Goal: Information Seeking & Learning: Learn about a topic

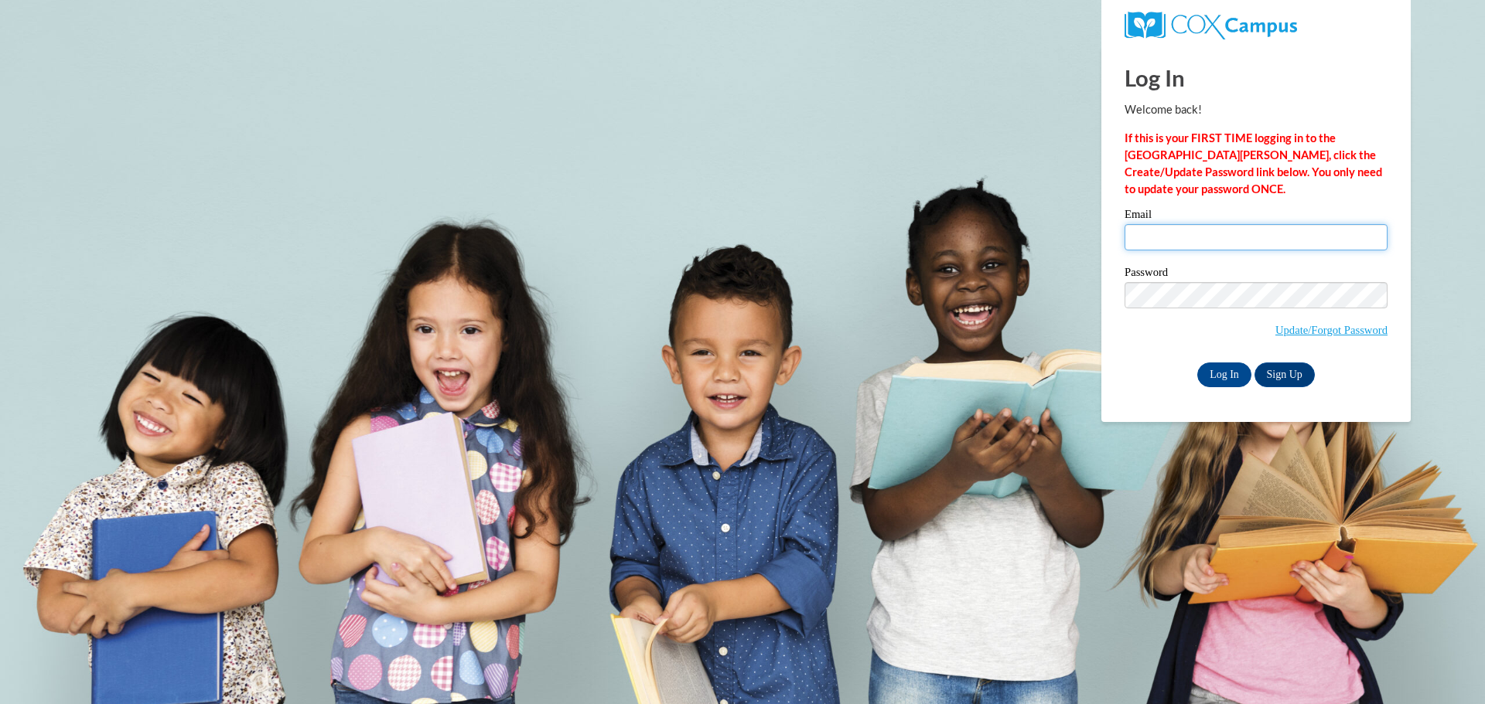
click at [1189, 244] on input "Email" at bounding box center [1255, 237] width 263 height 26
type input "dyamonddavis2956@gmail.com"
click at [1226, 381] on input "Log In" at bounding box center [1224, 375] width 54 height 25
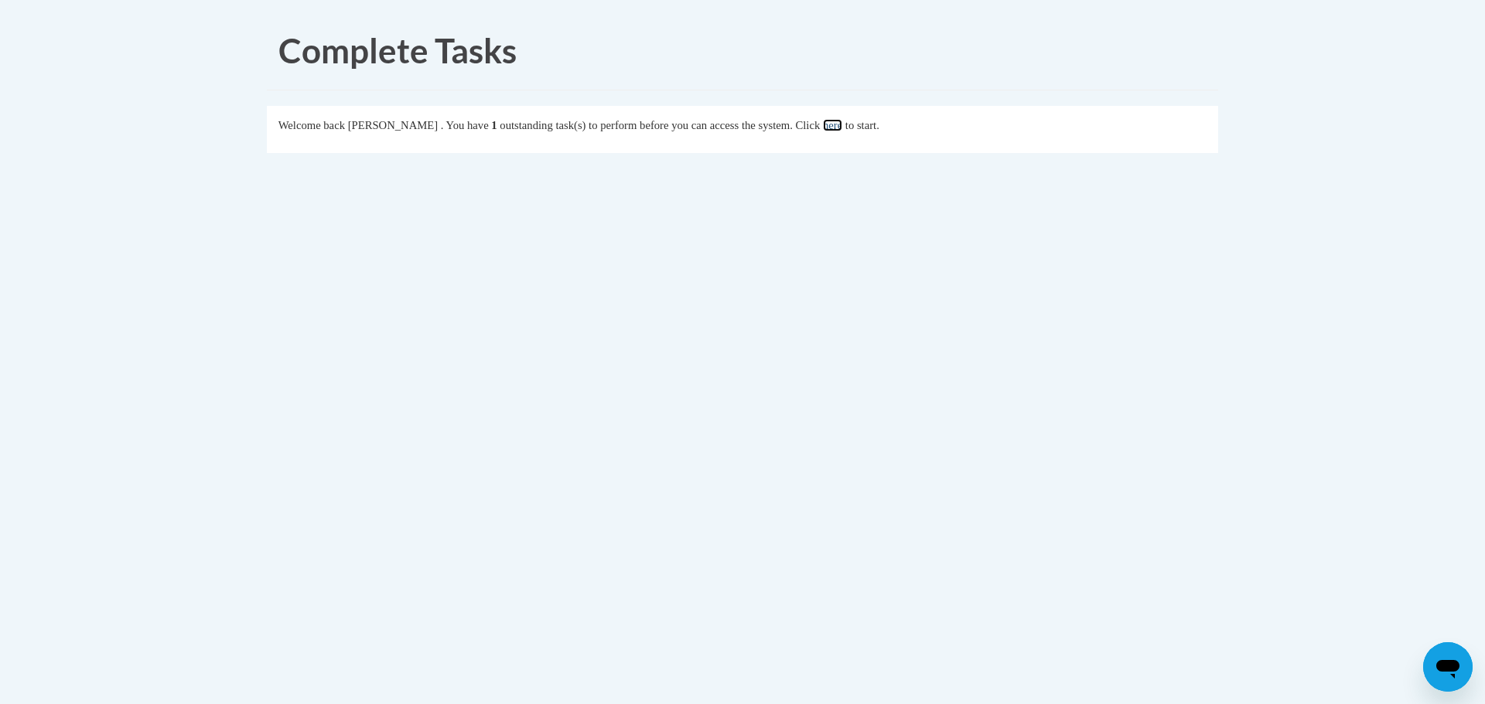
click at [842, 128] on link "here" at bounding box center [832, 125] width 19 height 12
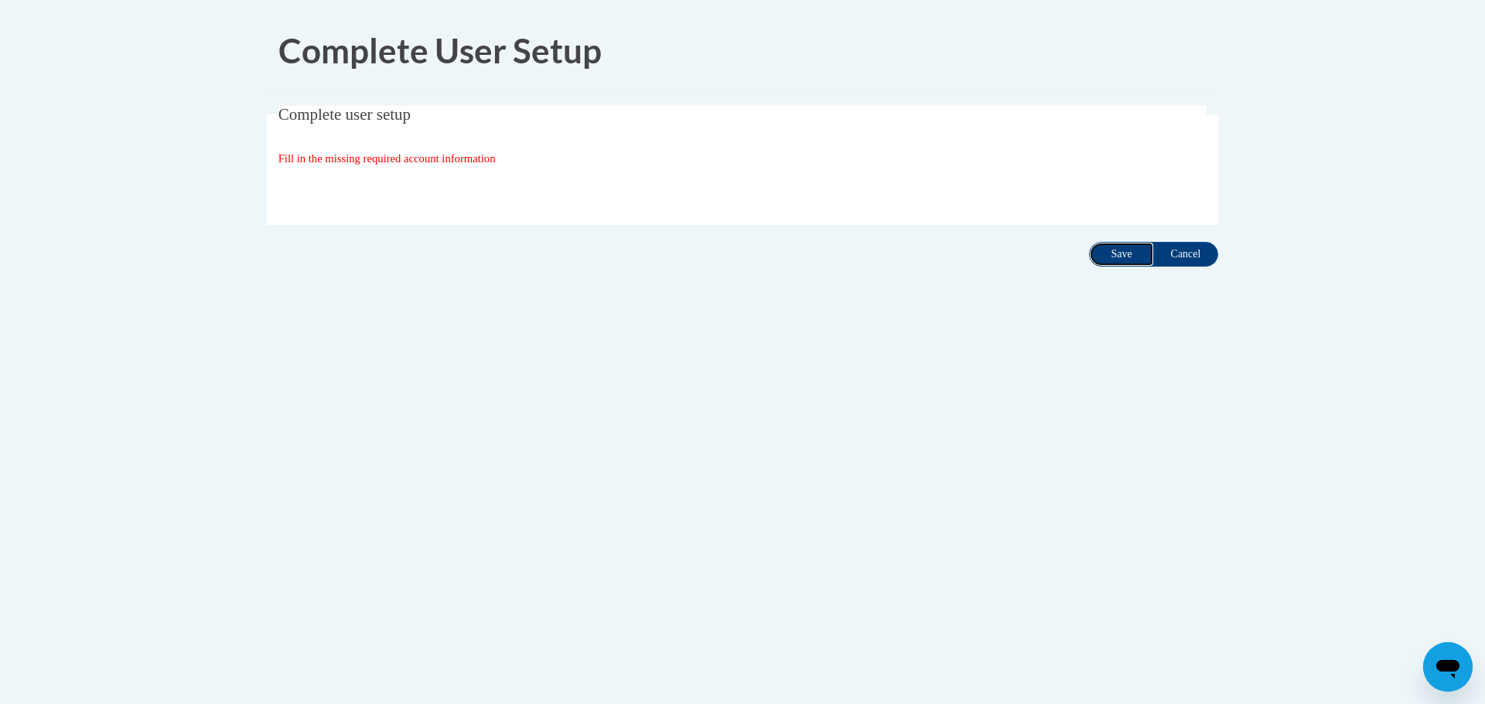
click at [1103, 253] on input "Save" at bounding box center [1121, 254] width 65 height 25
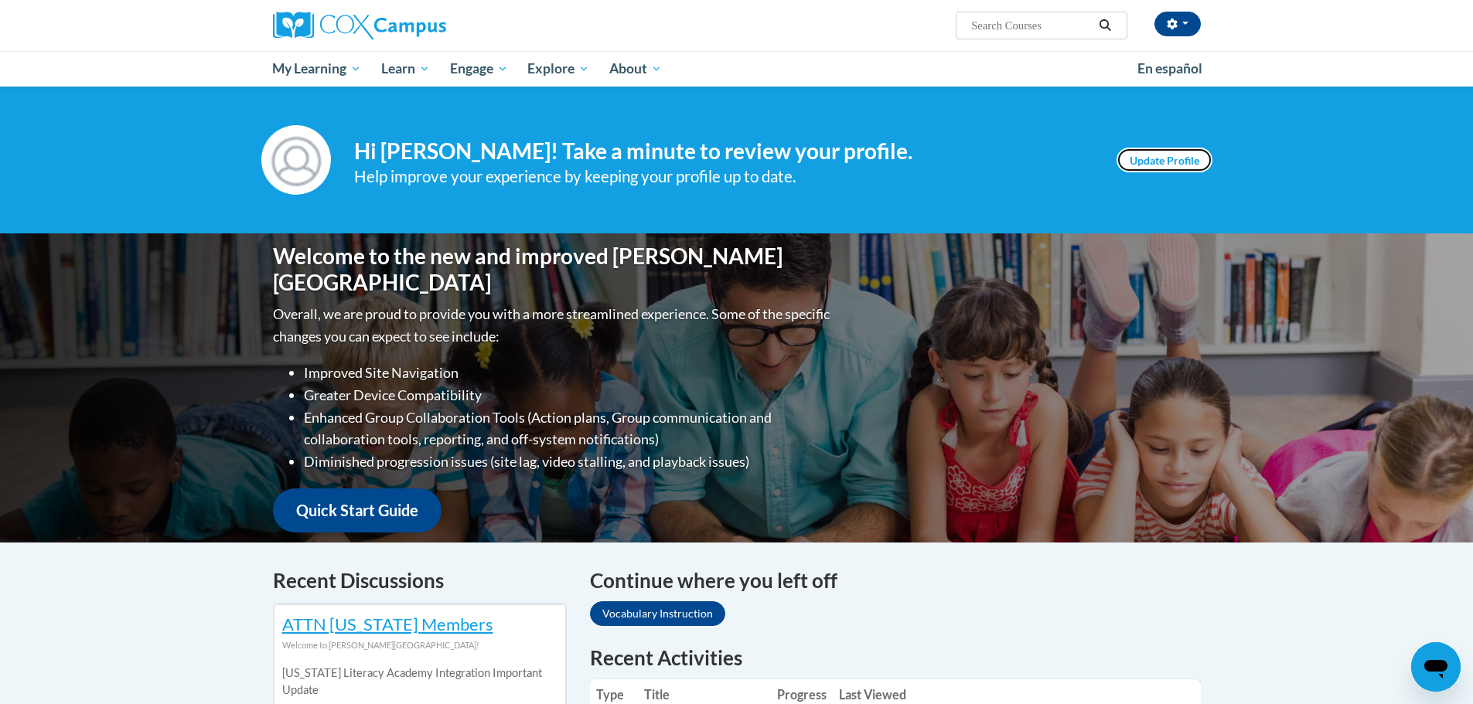
click at [1123, 168] on link "Update Profile" at bounding box center [1165, 160] width 96 height 25
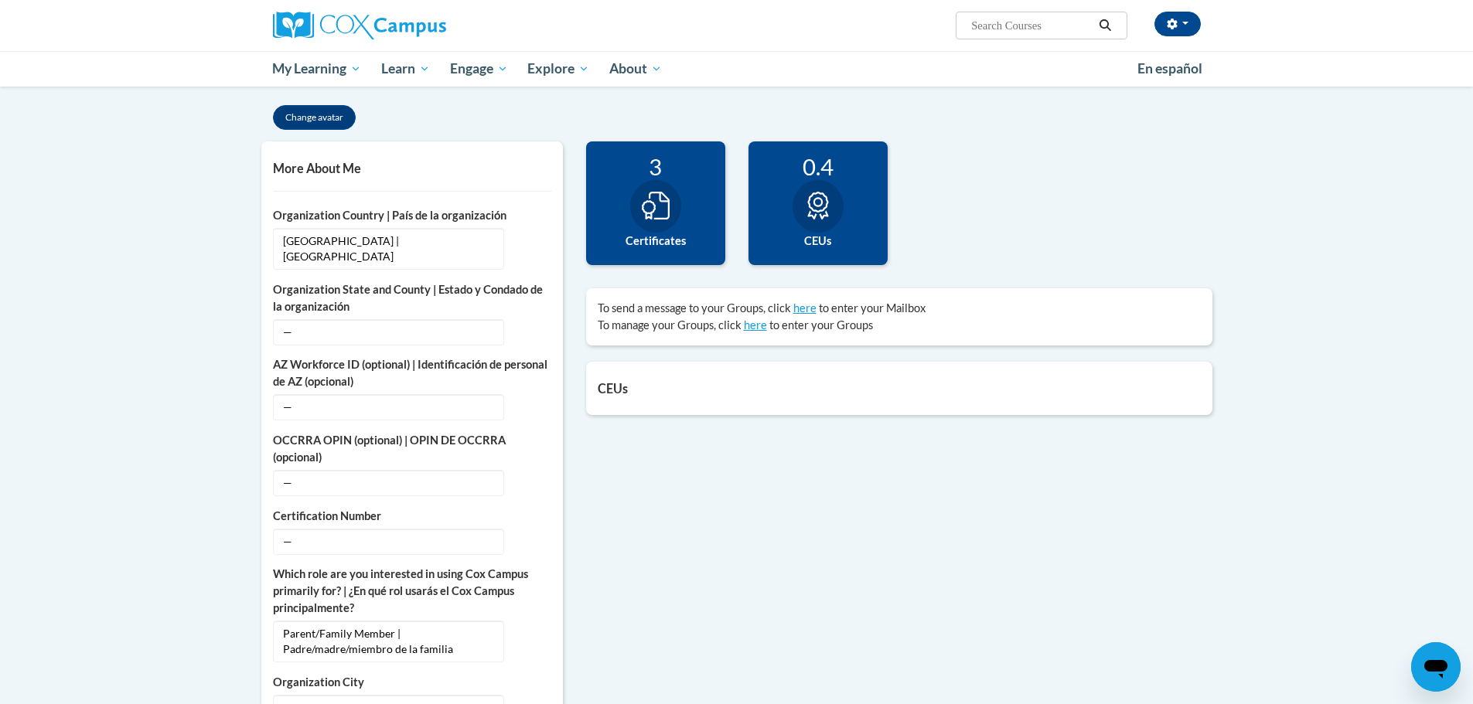
scroll to position [309, 0]
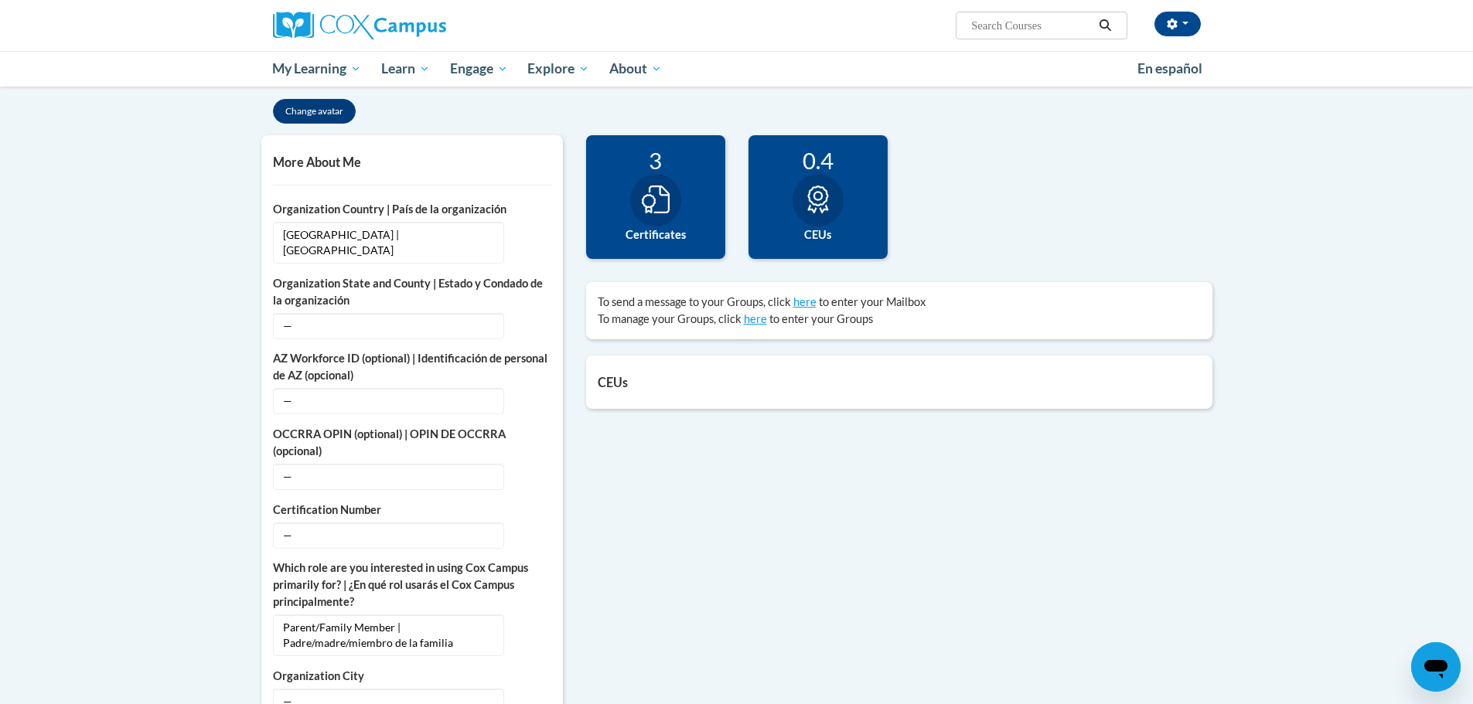
click at [692, 234] on label "Certificates" at bounding box center [656, 235] width 116 height 17
click at [837, 194] on div at bounding box center [818, 200] width 51 height 53
click at [697, 215] on div "3 Certificates" at bounding box center [655, 197] width 139 height 124
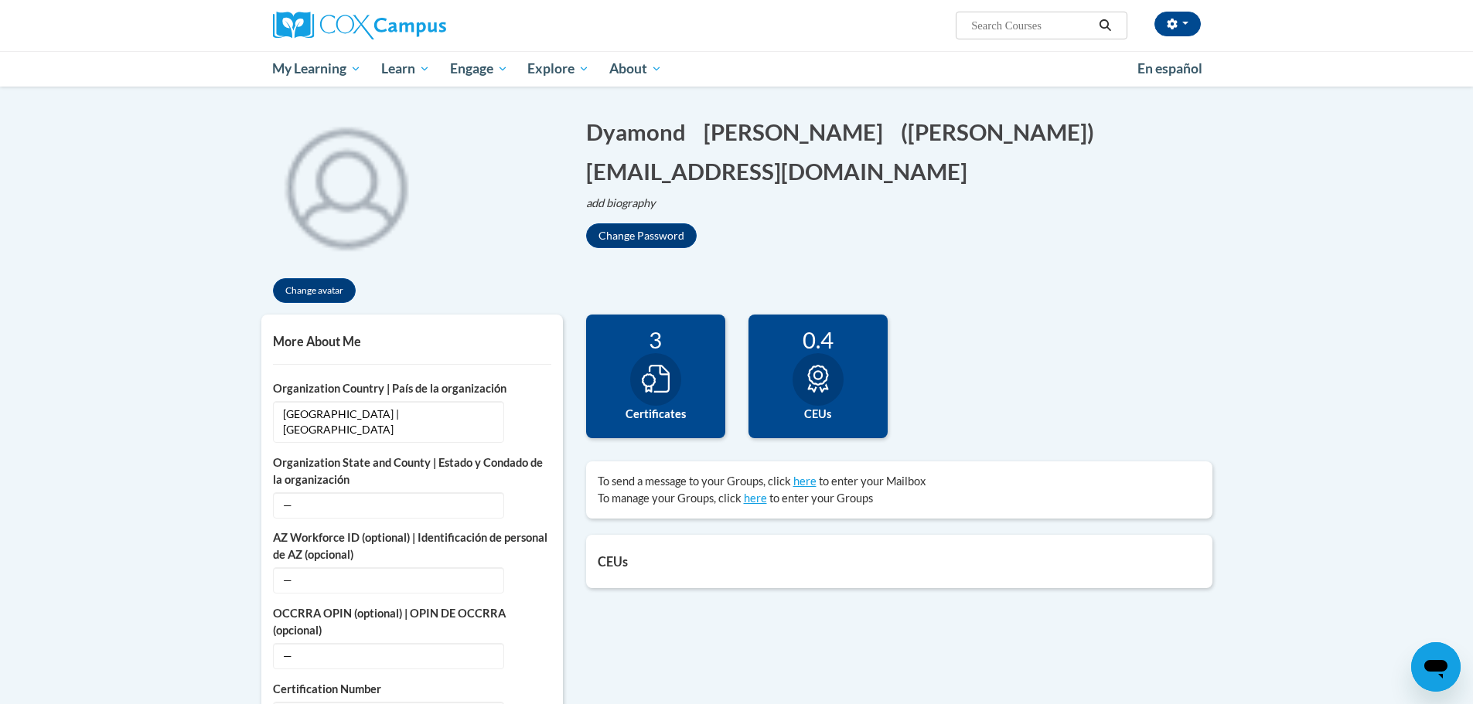
scroll to position [0, 0]
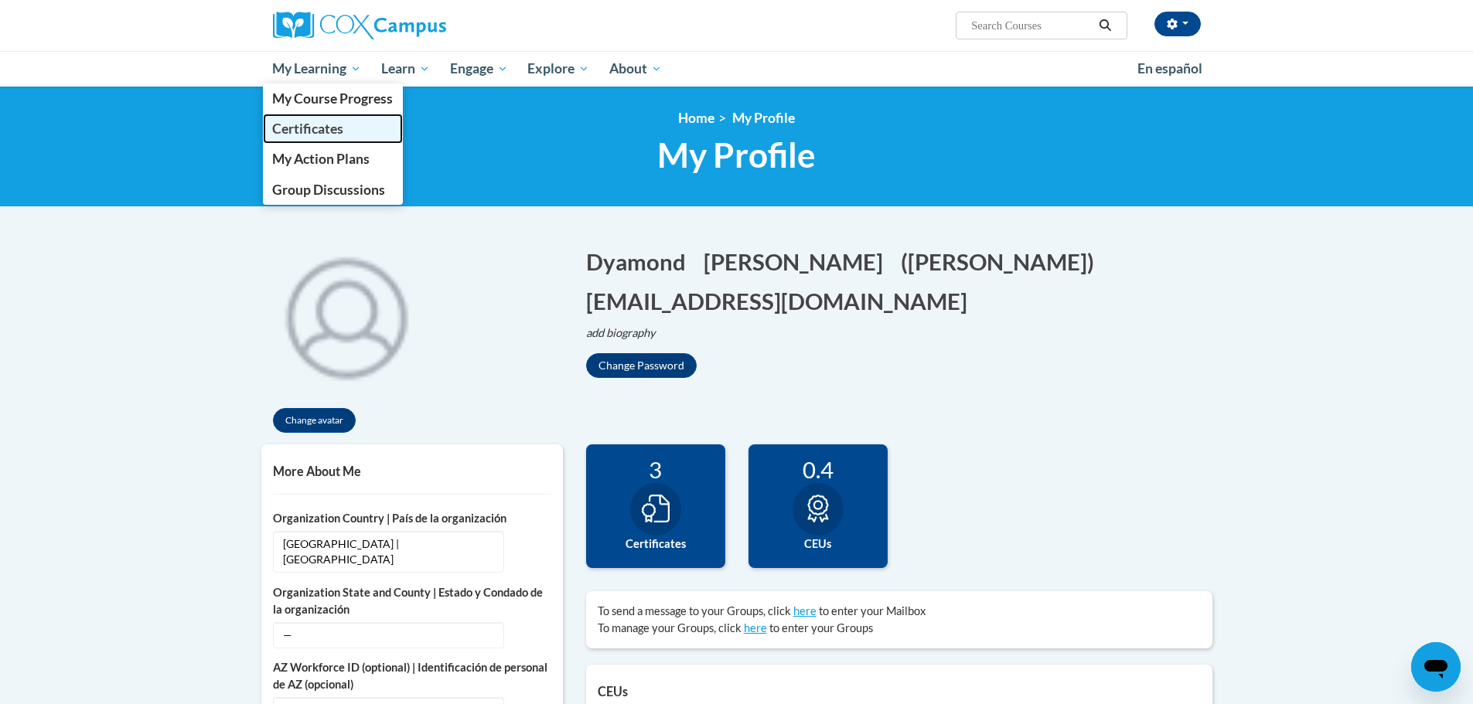
click at [358, 118] on link "Certificates" at bounding box center [333, 129] width 141 height 30
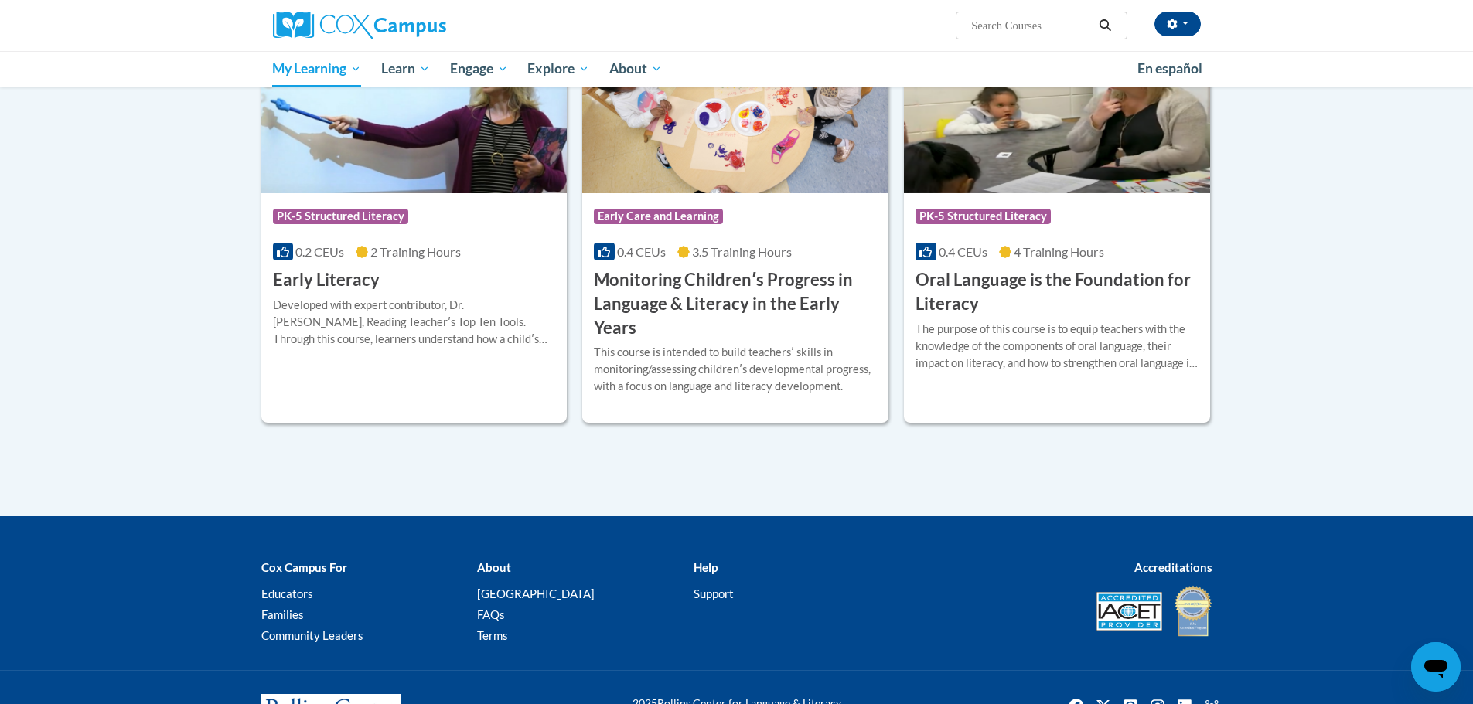
scroll to position [309, 0]
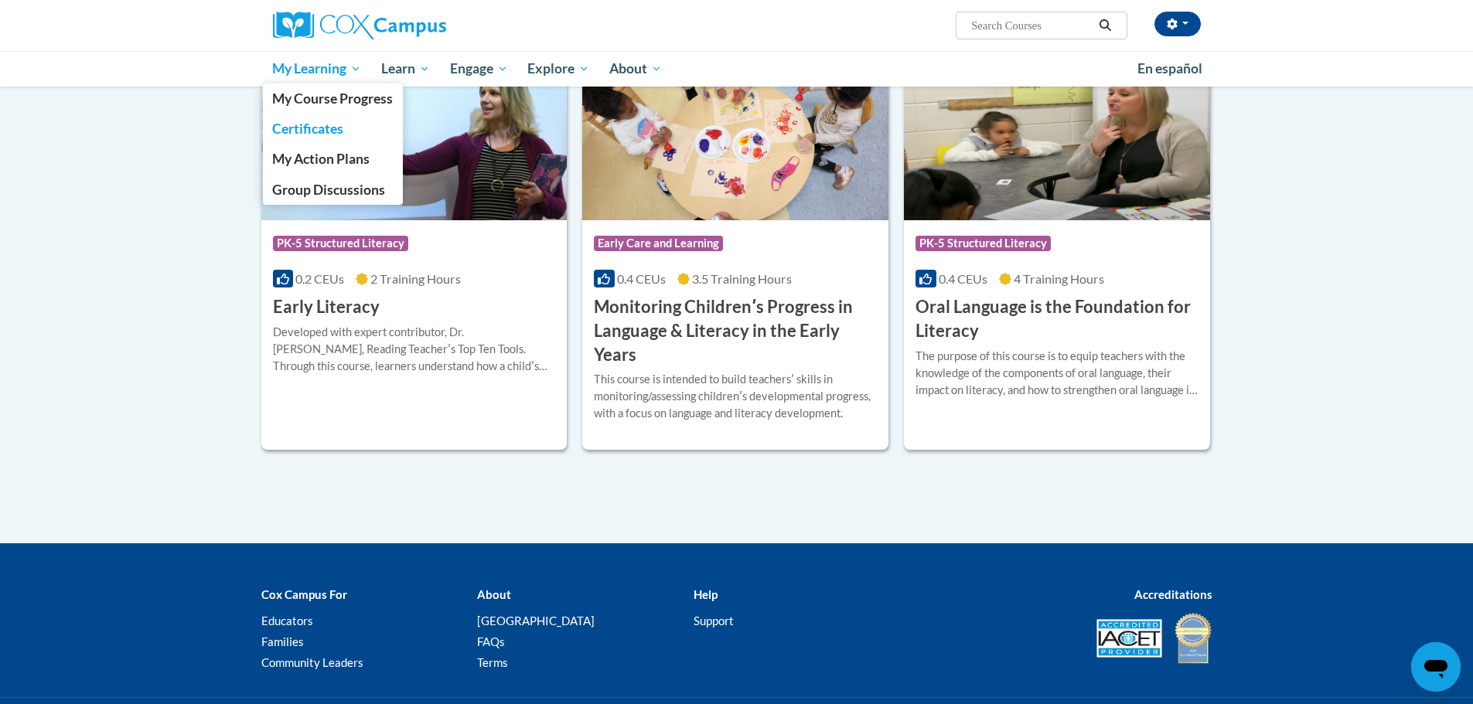
click at [339, 74] on span "My Learning" at bounding box center [316, 69] width 89 height 19
click at [340, 97] on span "My Course Progress" at bounding box center [332, 98] width 121 height 16
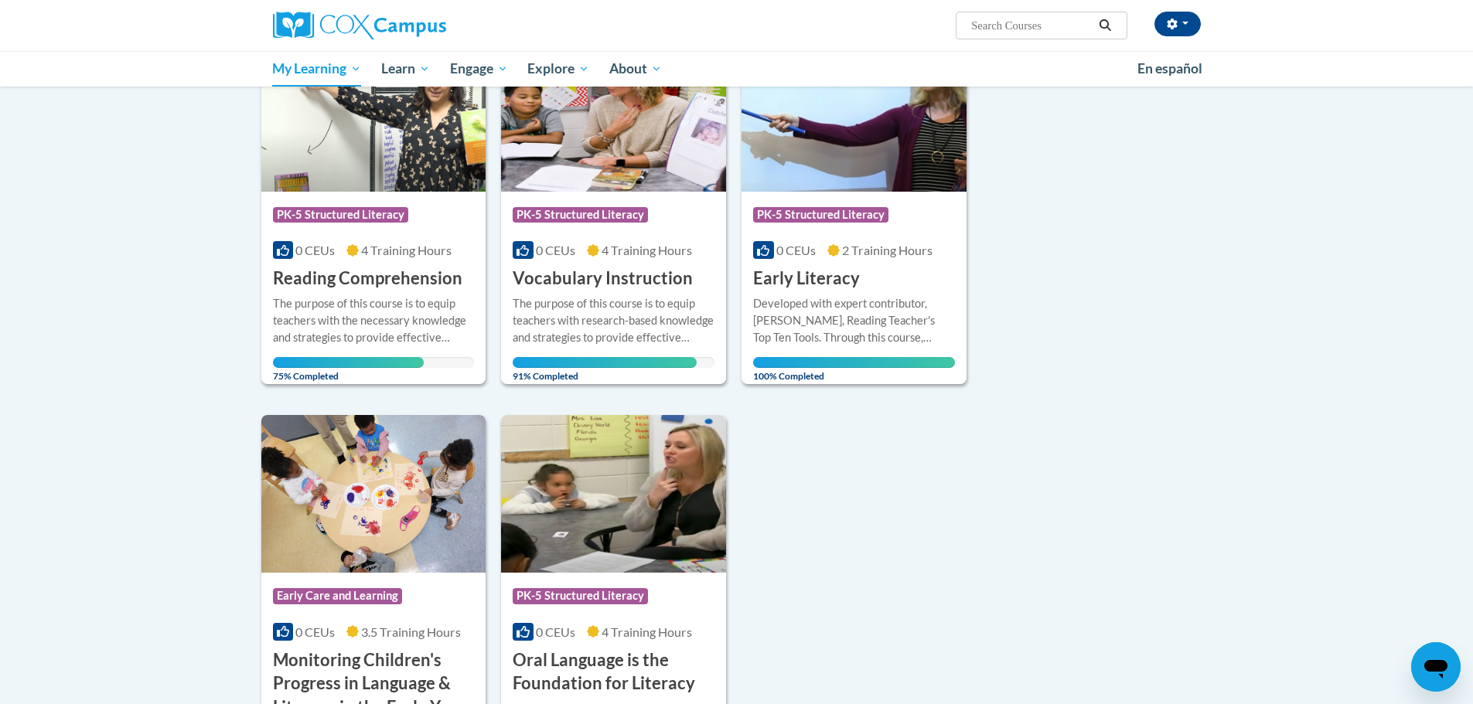
scroll to position [232, 0]
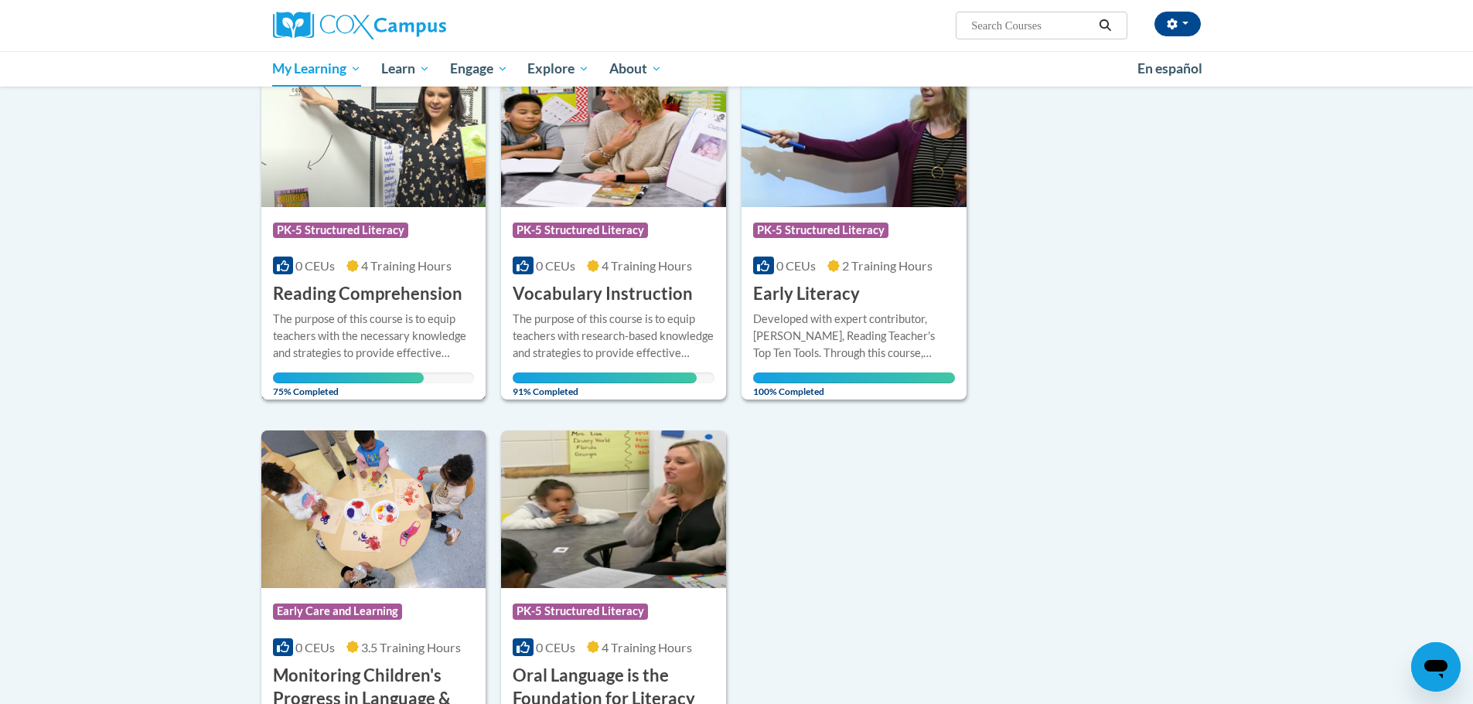
click at [344, 274] on div "0 CEUs 4 Training Hours" at bounding box center [374, 266] width 202 height 17
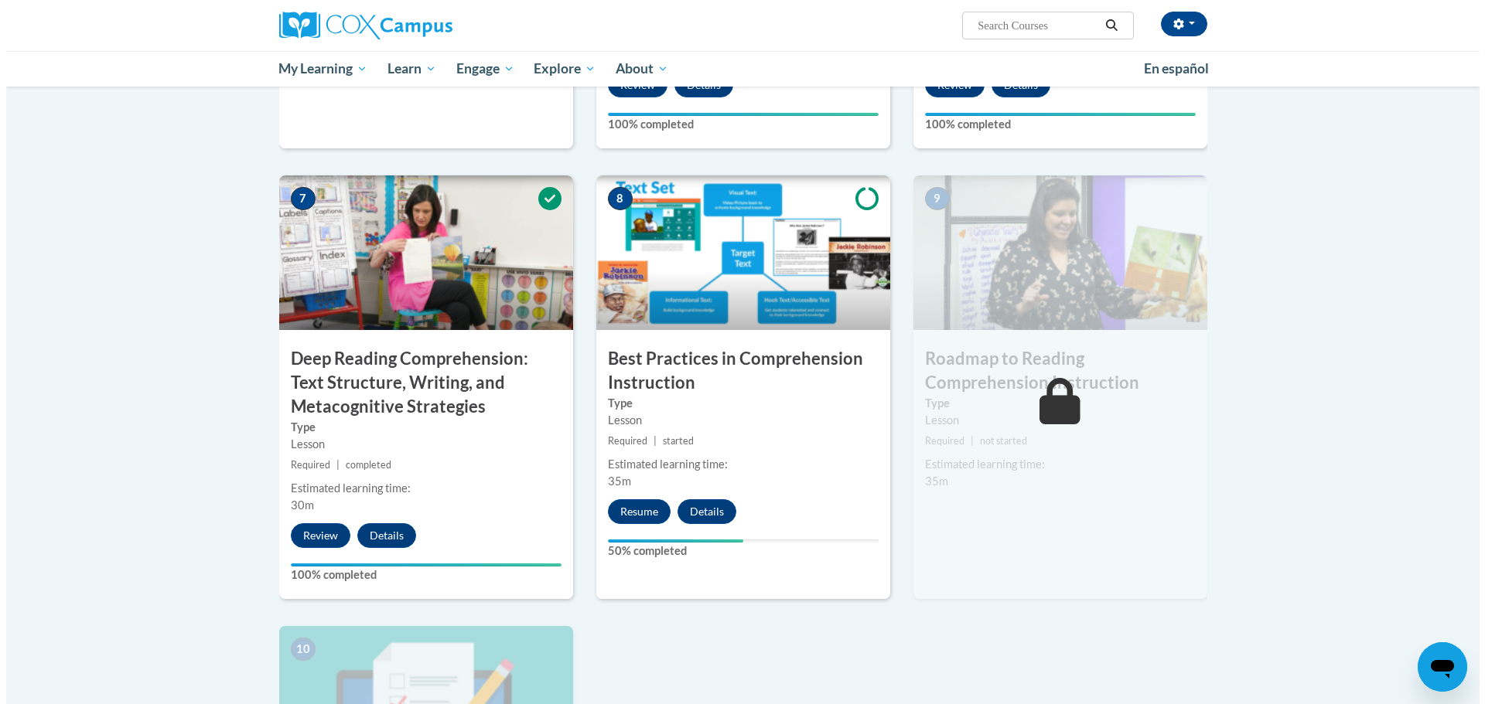
scroll to position [1392, 0]
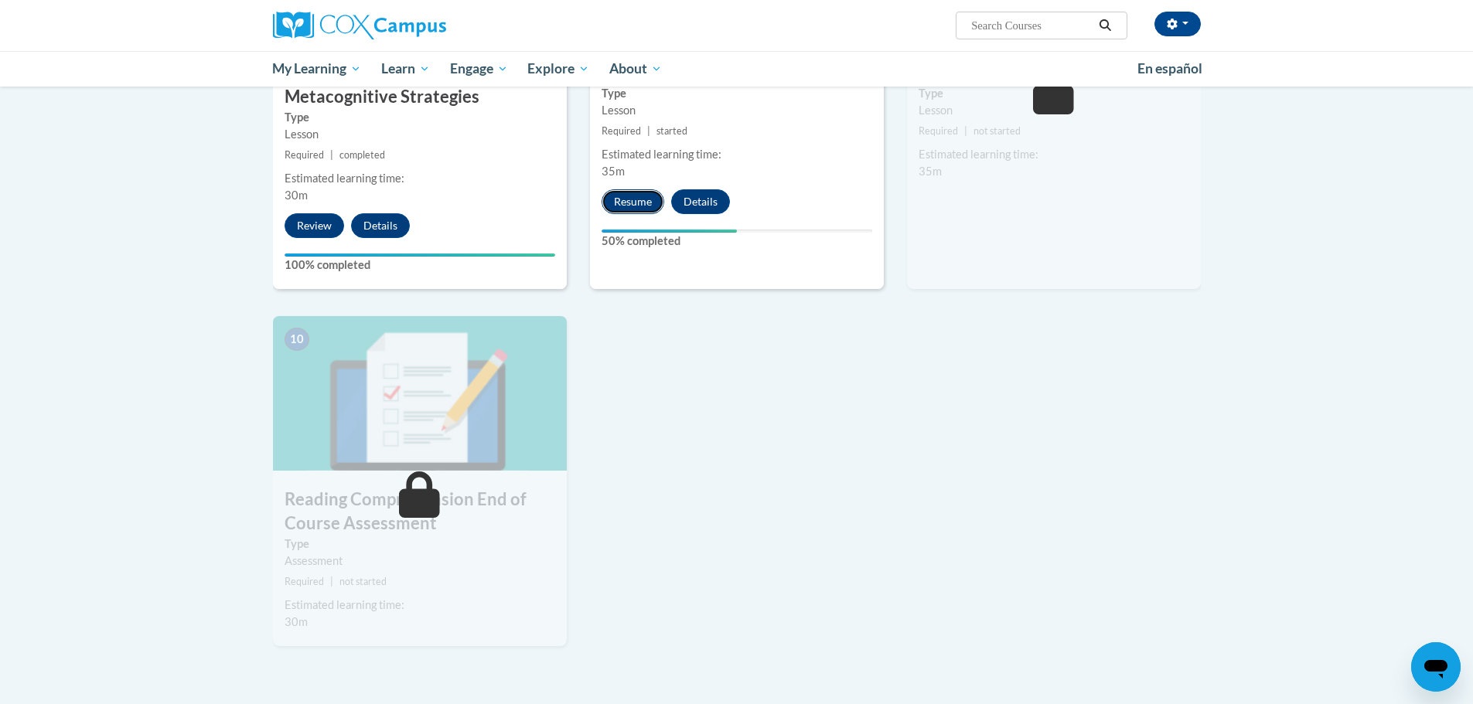
click at [610, 208] on button "Resume" at bounding box center [633, 201] width 63 height 25
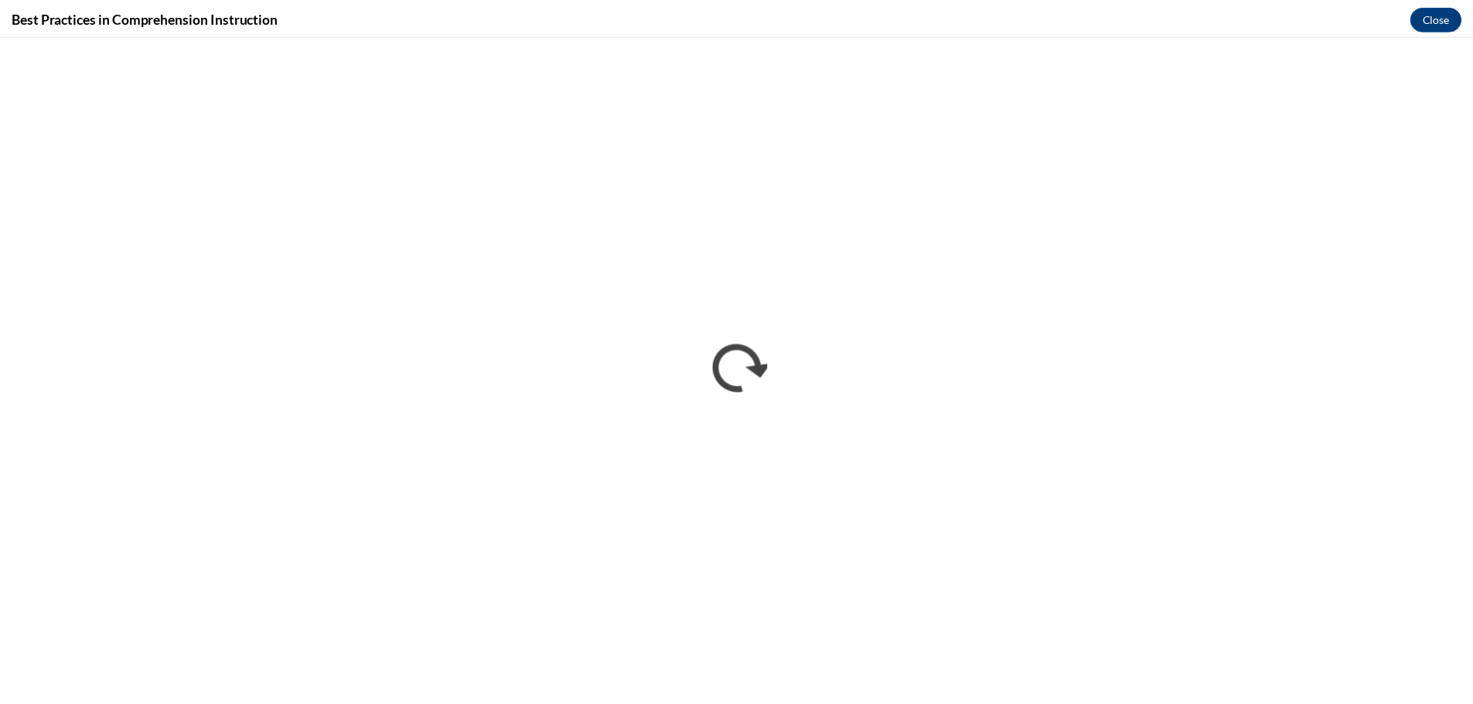
scroll to position [0, 0]
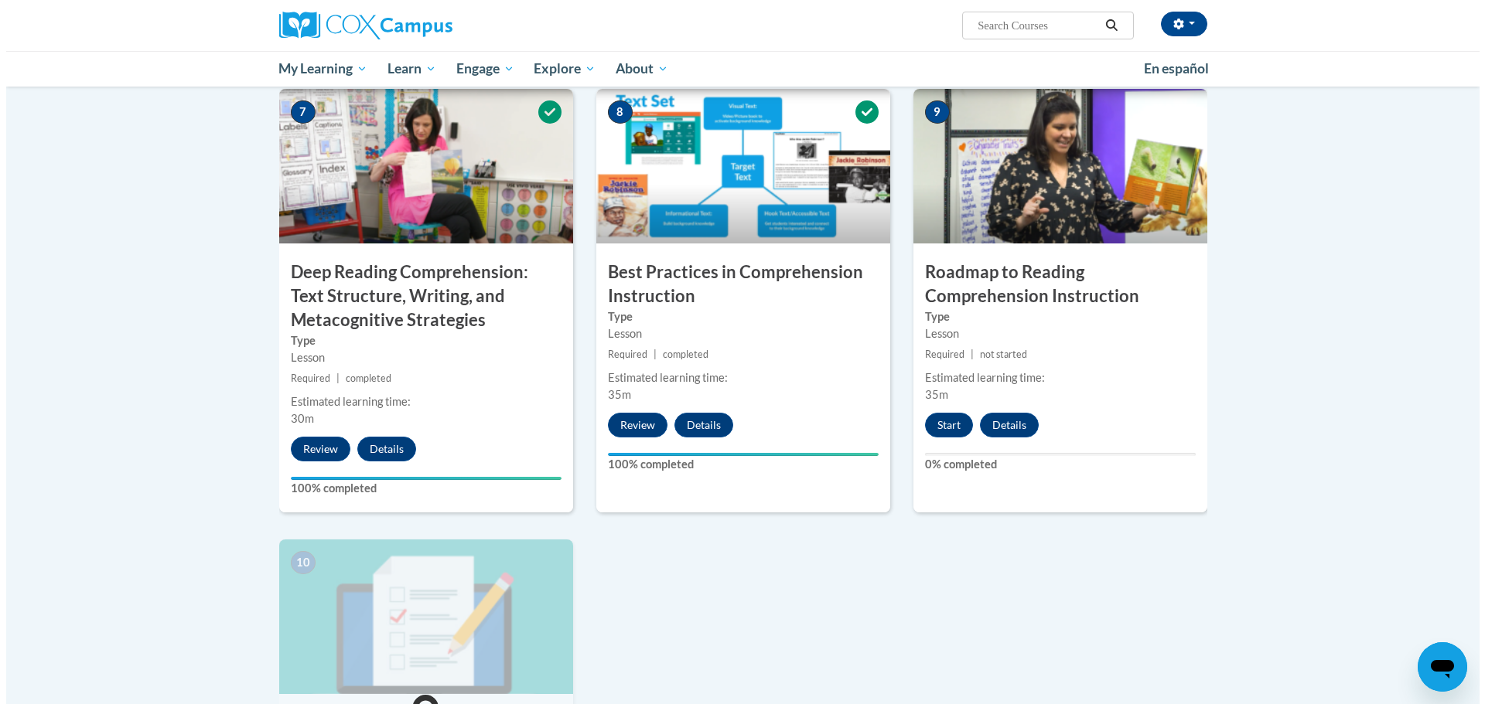
scroll to position [1160, 0]
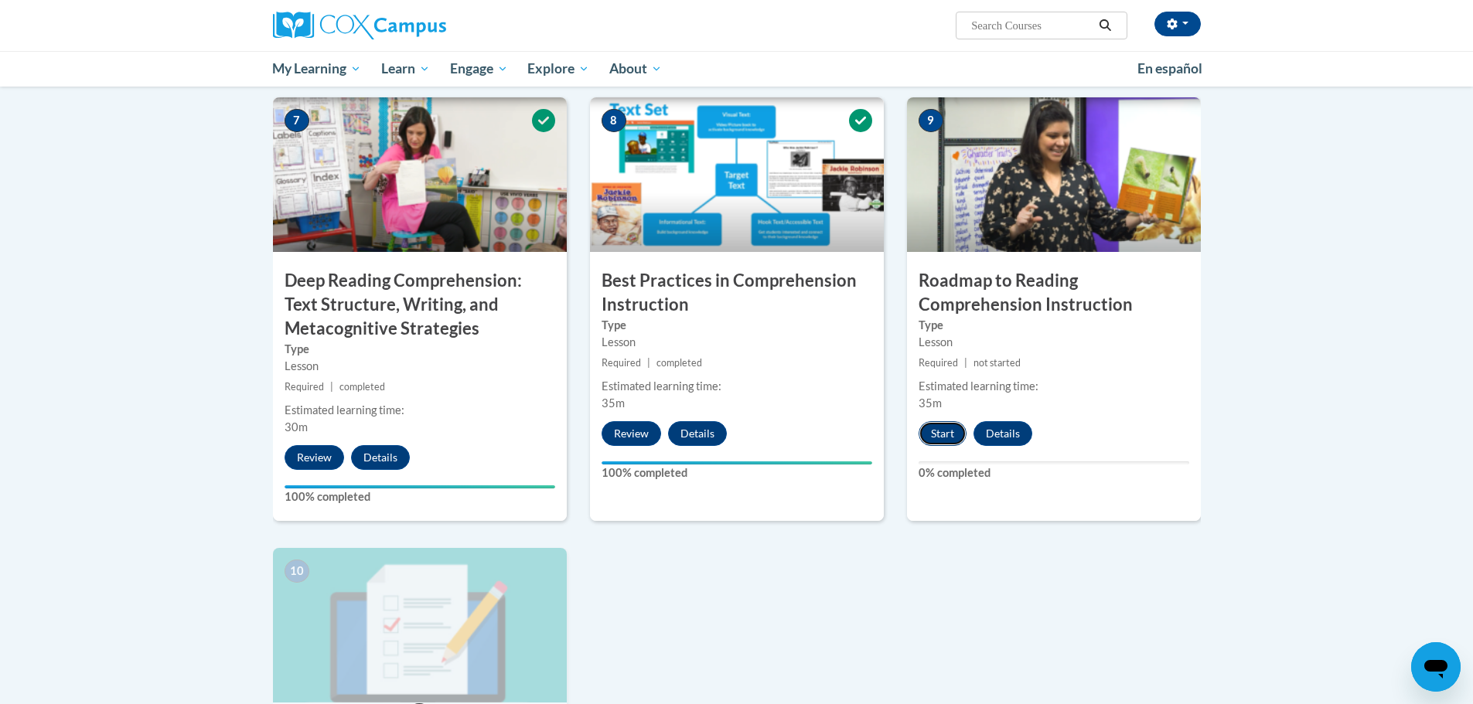
click at [937, 428] on button "Start" at bounding box center [943, 433] width 48 height 25
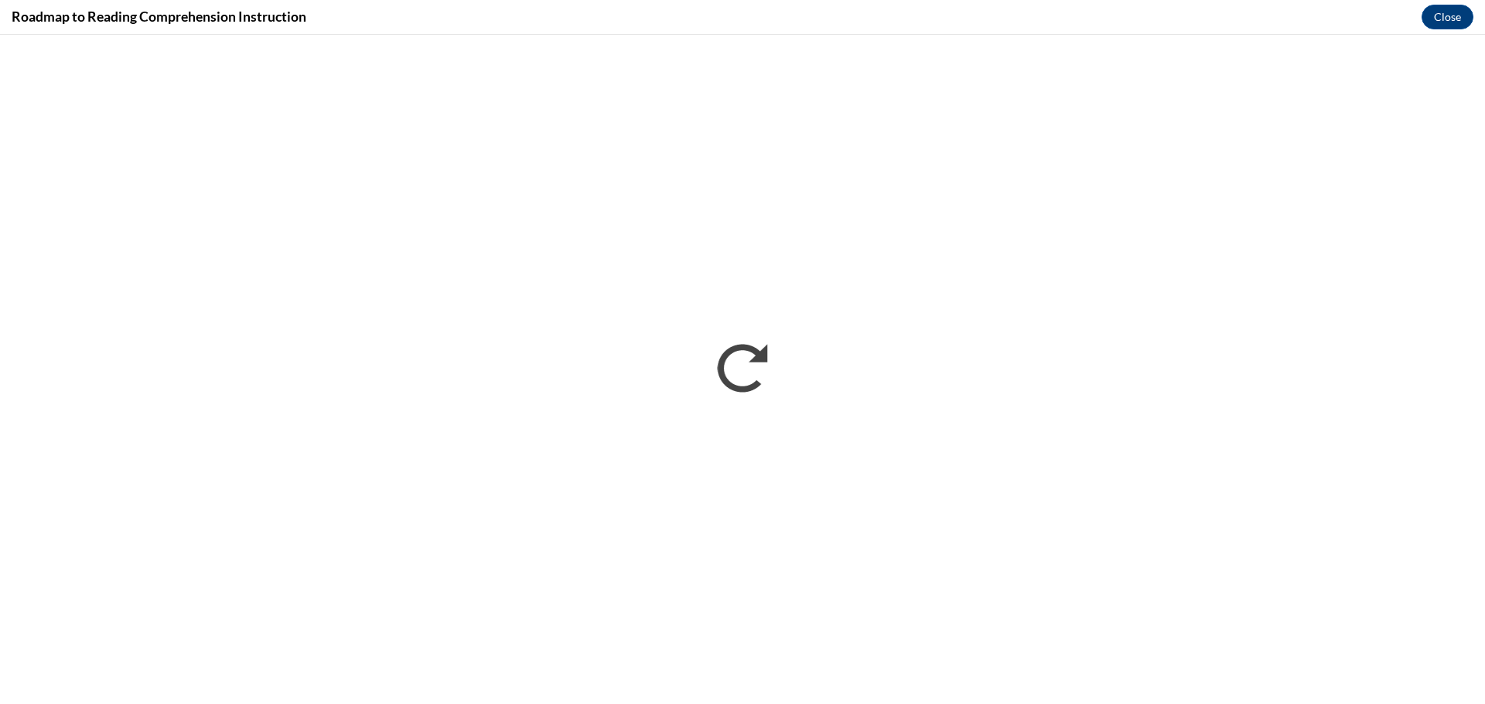
scroll to position [0, 0]
